Goal: Task Accomplishment & Management: Use online tool/utility

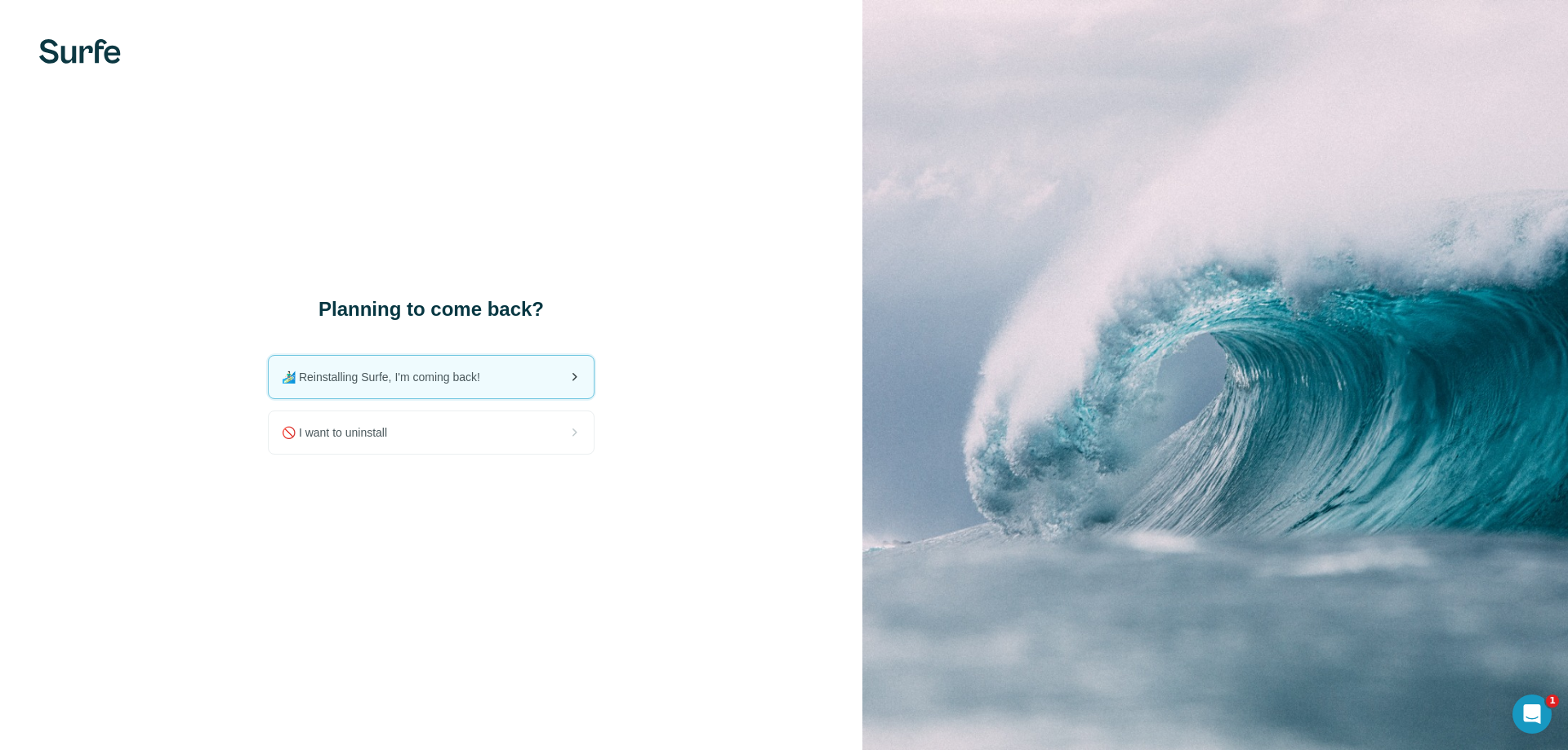
click at [424, 359] on div "🏄🏻‍♂️ Reinstalling Surfe, I'm coming back!" at bounding box center [430, 377] width 325 height 43
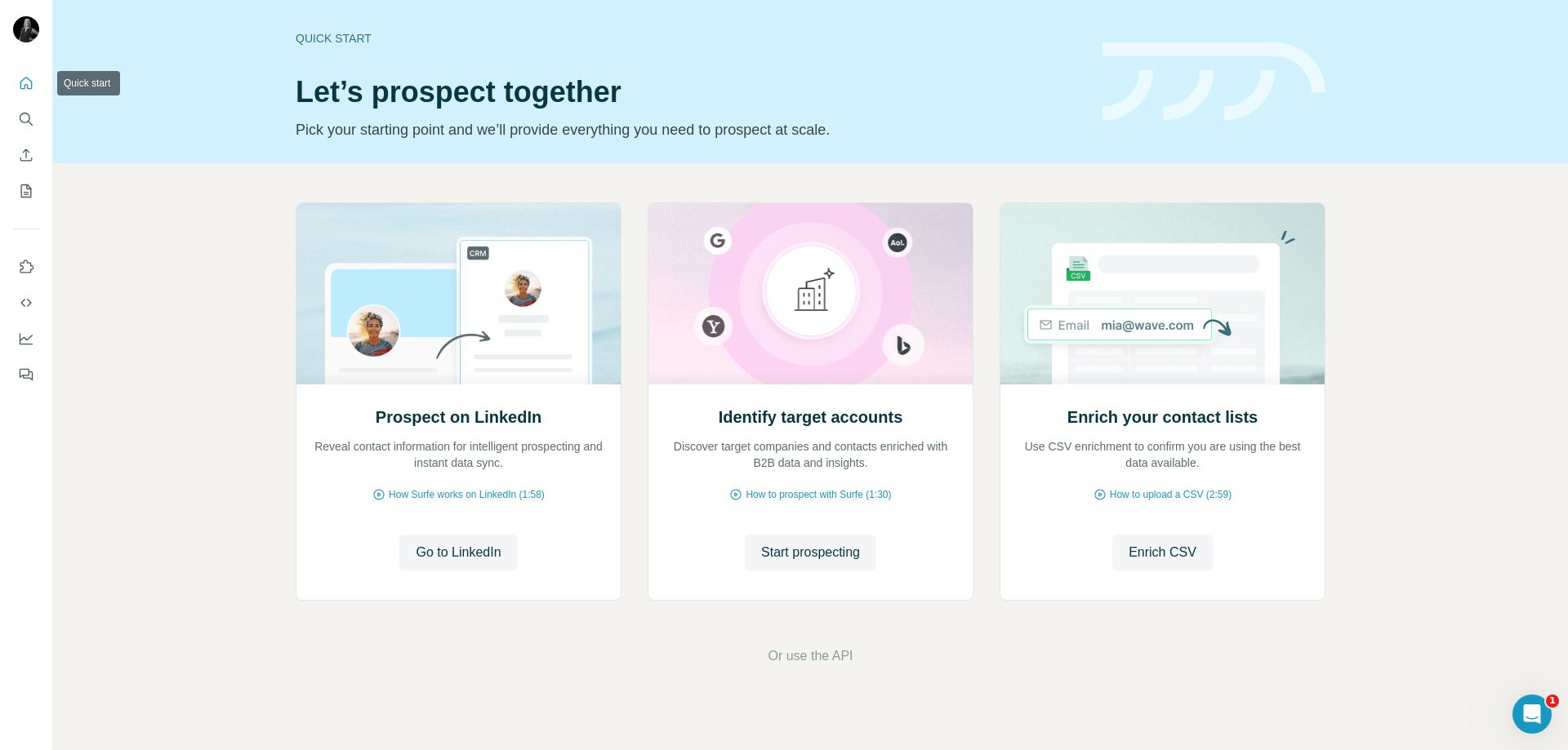
click at [26, 87] on icon "Quick start" at bounding box center [25, 83] width 17 height 17
click at [23, 278] on button "Use Surfe on LinkedIn" at bounding box center [25, 267] width 26 height 29
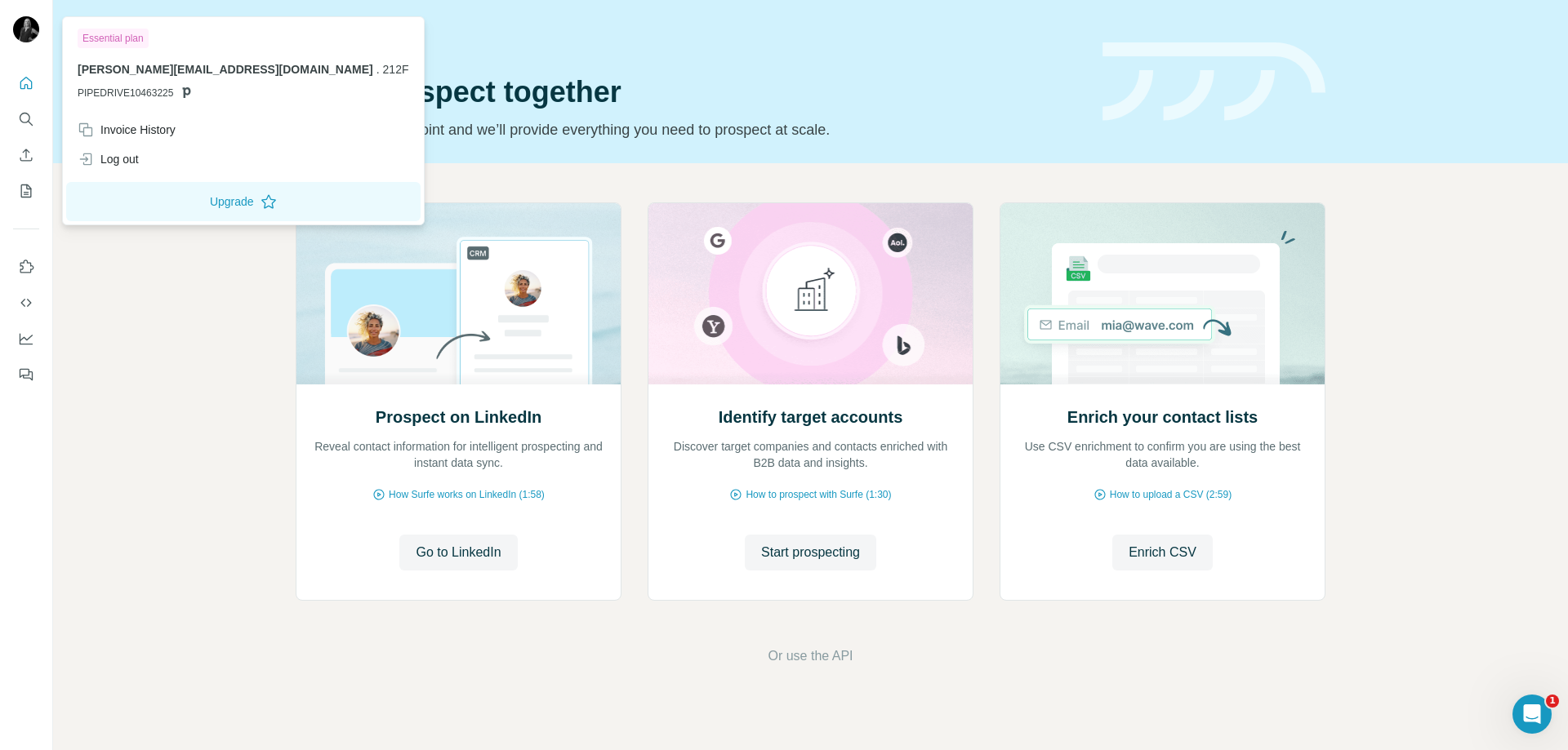
click at [22, 22] on img at bounding box center [25, 29] width 26 height 26
click at [19, 308] on icon "Use Surfe API" at bounding box center [25, 302] width 17 height 17
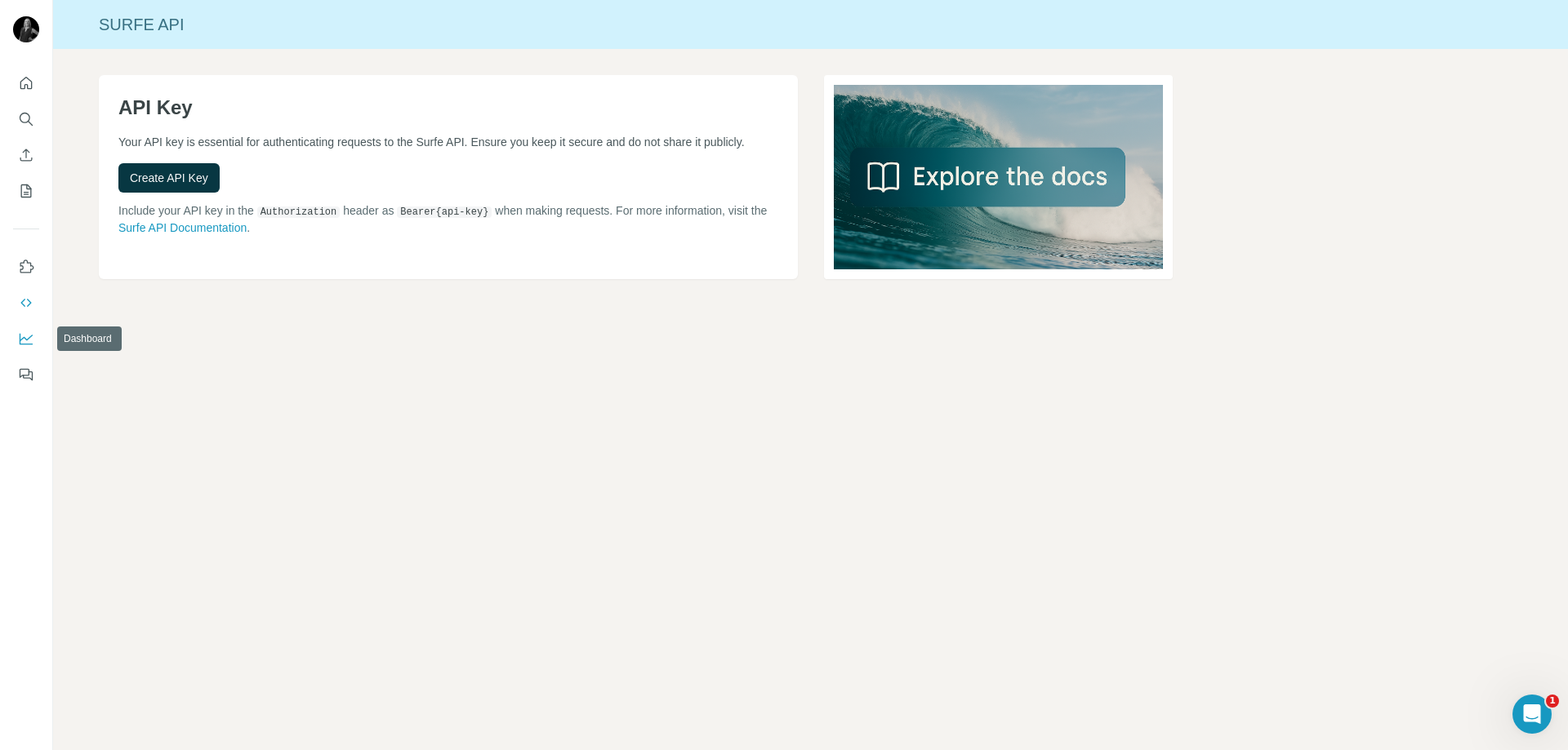
click at [18, 340] on button "Dashboard" at bounding box center [25, 338] width 26 height 29
click at [34, 82] on button "Quick start" at bounding box center [25, 83] width 26 height 29
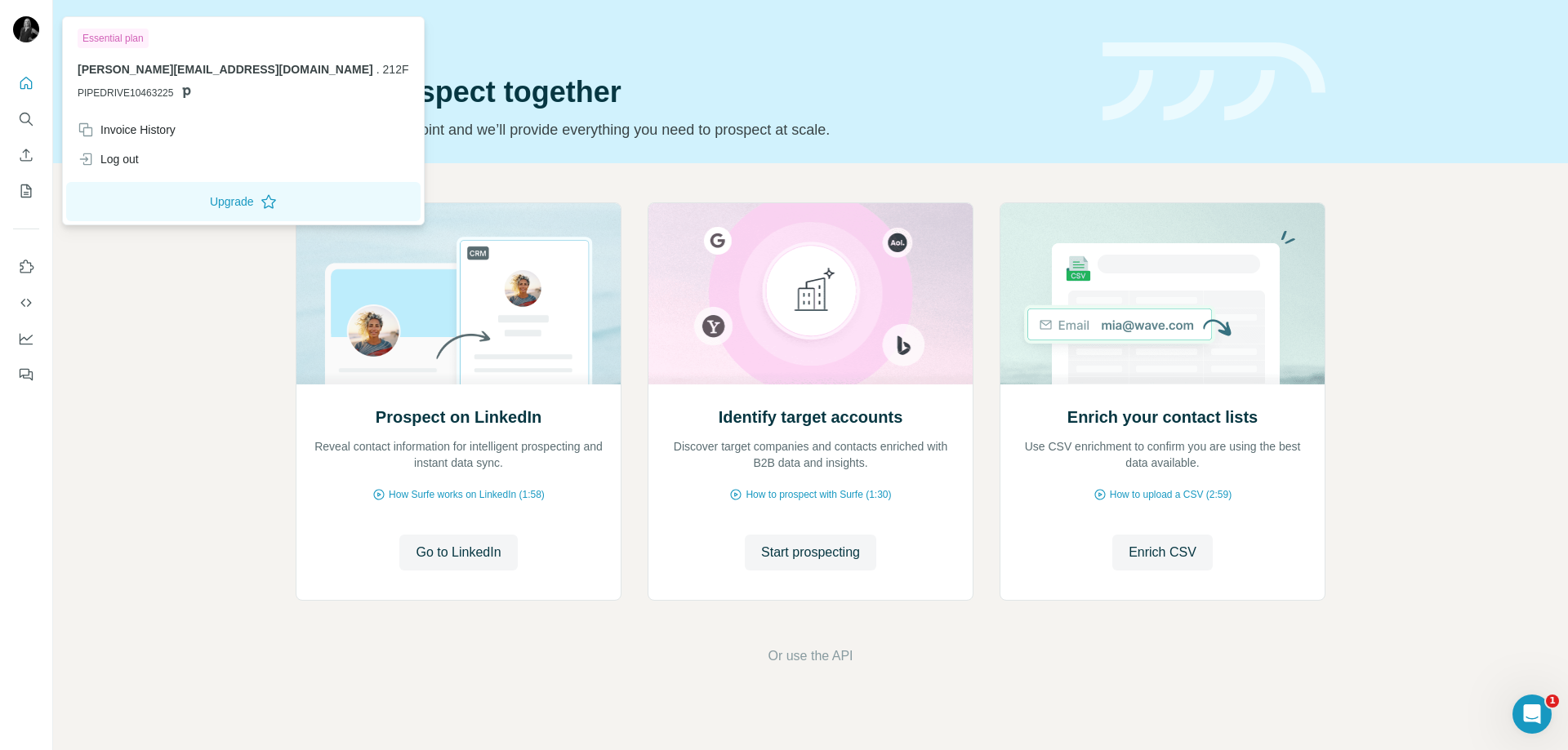
click at [24, 33] on img at bounding box center [25, 29] width 26 height 26
click at [120, 454] on div "Prospect on LinkedIn Reveal contact information for intelligent prospecting and…" at bounding box center [810, 434] width 1515 height 542
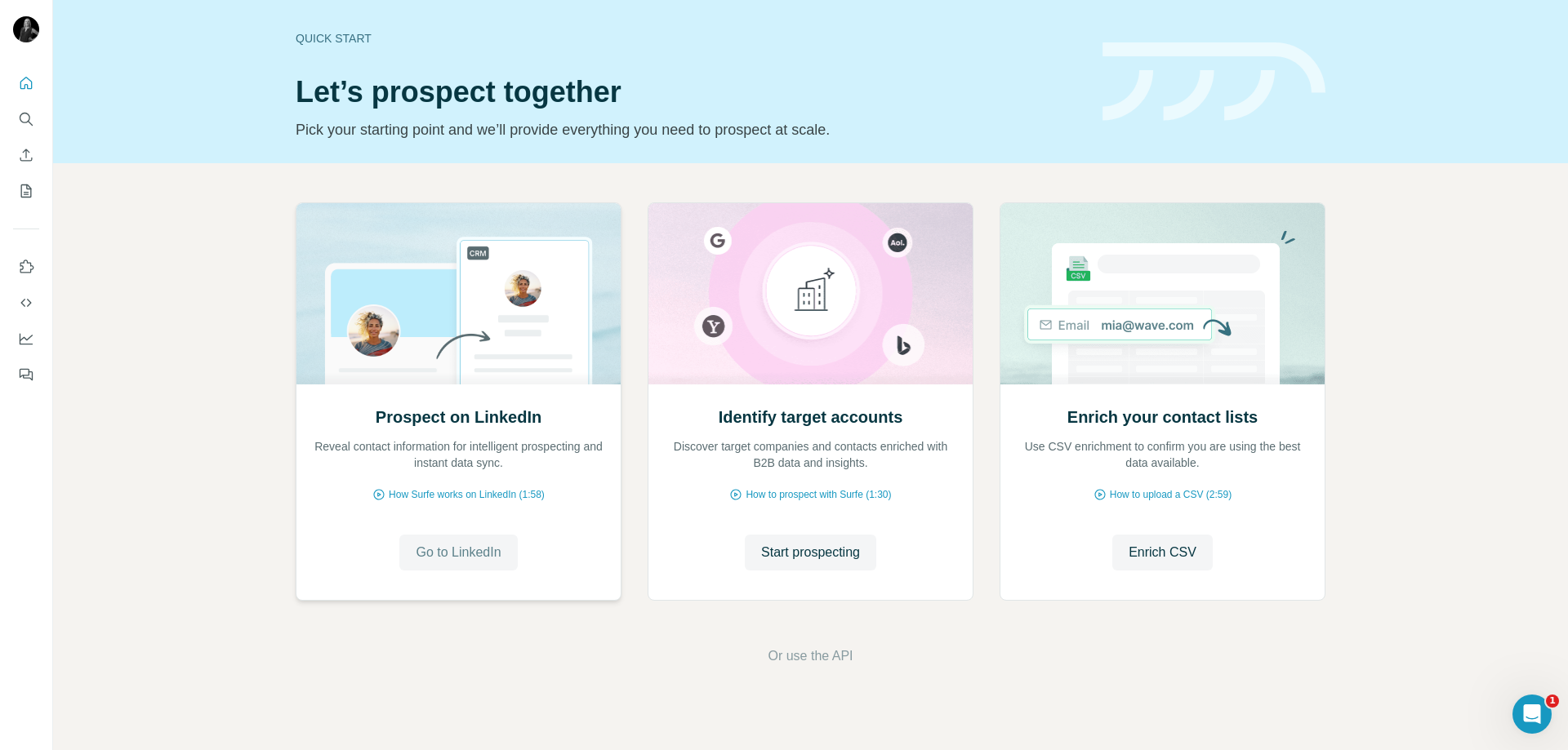
click at [480, 561] on span "Go to LinkedIn" at bounding box center [458, 553] width 85 height 20
click at [20, 366] on button "Feedback" at bounding box center [25, 375] width 26 height 29
